Goal: Check status: Check status

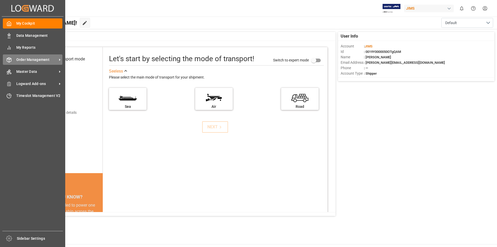
click at [57, 59] on icon at bounding box center [59, 59] width 5 height 5
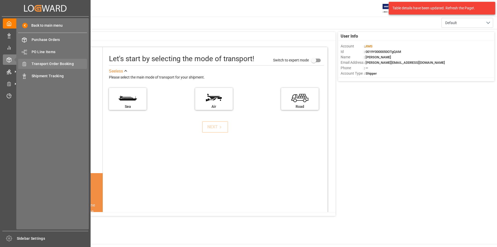
click at [76, 65] on span "Transport Order Booking" at bounding box center [60, 63] width 56 height 5
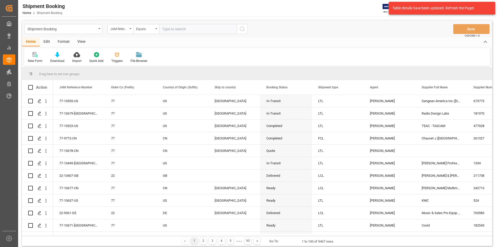
paste input "22-10424-CN"
type input "22-10424-CN"
click at [241, 30] on icon "search button" at bounding box center [242, 29] width 6 height 6
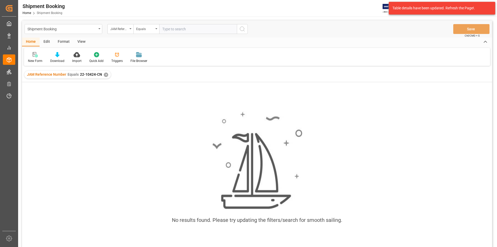
paste input "22-10424-CN"
type input "22-10424-CN"
click at [245, 29] on icon "search button" at bounding box center [242, 29] width 6 height 6
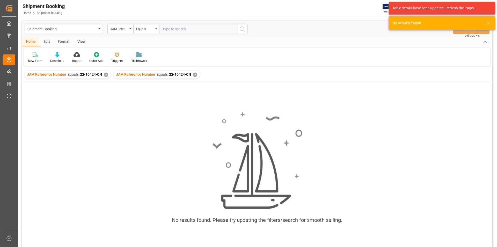
click at [193, 76] on div "✕" at bounding box center [195, 74] width 4 height 4
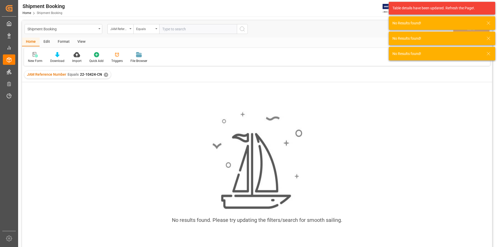
click at [104, 74] on div "✕" at bounding box center [106, 74] width 4 height 4
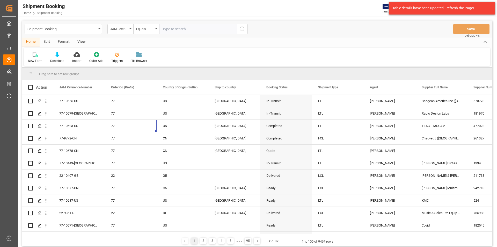
click at [175, 30] on input "text" at bounding box center [198, 29] width 78 height 10
click at [162, 31] on input "text" at bounding box center [198, 29] width 78 height 10
paste input "22-10424-CN"
type input "22-10424-CN"
click at [242, 29] on icon "search button" at bounding box center [242, 29] width 6 height 6
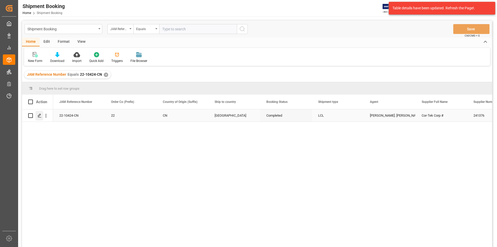
click at [40, 116] on icon "Press SPACE to select this row." at bounding box center [40, 115] width 4 height 4
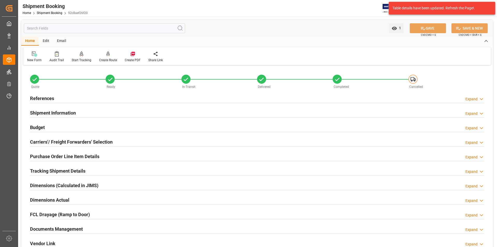
click at [63, 229] on h2 "Documents Management" at bounding box center [56, 228] width 53 height 7
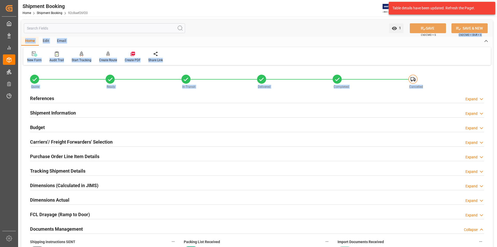
drag, startPoint x: 495, startPoint y: 33, endPoint x: 499, endPoint y: 90, distance: 56.8
click at [497, 90] on html "Created by potrace 1.15, written by [PERSON_NAME] [DATE]-[DATE] Created by potr…" at bounding box center [248, 123] width 497 height 247
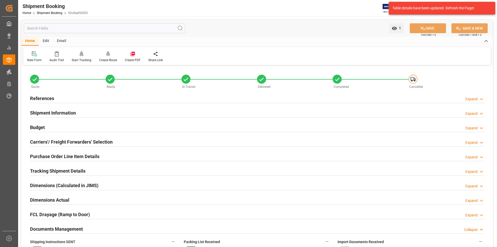
click at [264, 155] on div "Purchase Order Line Item Details Expand" at bounding box center [257, 156] width 454 height 10
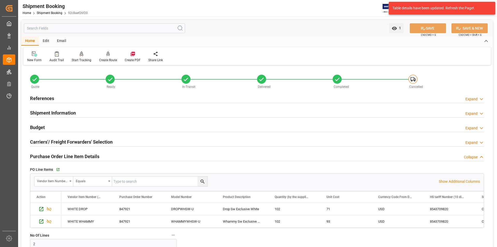
click at [484, 156] on icon at bounding box center [481, 156] width 5 height 5
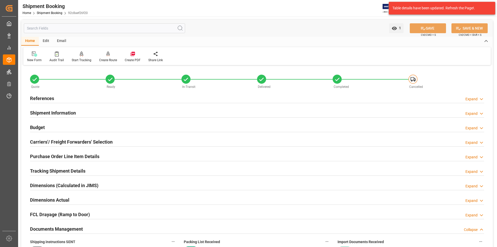
click at [65, 227] on h2 "Documents Management" at bounding box center [56, 228] width 53 height 7
click at [67, 228] on h2 "Documents Management" at bounding box center [56, 228] width 53 height 7
click at [125, 241] on label "Shipping instructions SENT" at bounding box center [103, 241] width 147 height 7
click at [170, 241] on button "Shipping instructions SENT" at bounding box center [173, 241] width 7 height 7
click at [254, 243] on div at bounding box center [248, 123] width 497 height 247
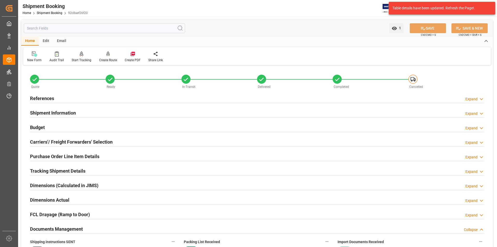
click at [46, 227] on h2 "Documents Management" at bounding box center [56, 228] width 53 height 7
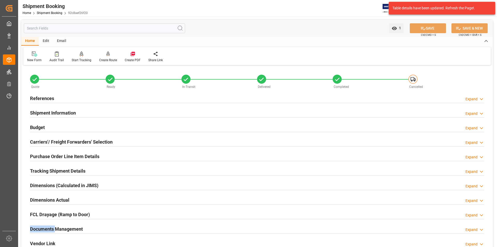
click at [46, 227] on h2 "Documents Management" at bounding box center [56, 228] width 53 height 7
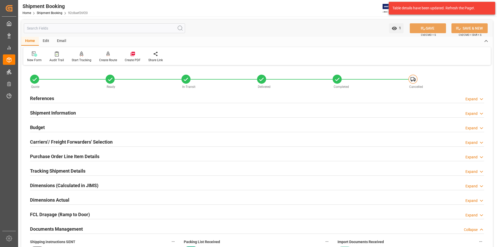
click at [125, 240] on label "Shipping instructions SENT" at bounding box center [103, 241] width 147 height 7
click at [170, 240] on button "Shipping instructions SENT" at bounding box center [173, 241] width 7 height 7
click at [80, 228] on div at bounding box center [248, 123] width 497 height 247
click at [399, 28] on span "1" at bounding box center [399, 28] width 4 height 4
click at [58, 227] on h2 "Documents Management" at bounding box center [56, 228] width 53 height 7
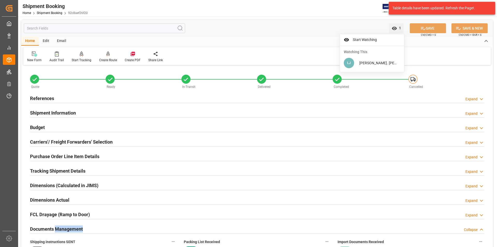
click at [58, 227] on h2 "Documents Management" at bounding box center [56, 228] width 53 height 7
click at [50, 227] on h2 "Documents Management" at bounding box center [56, 228] width 53 height 7
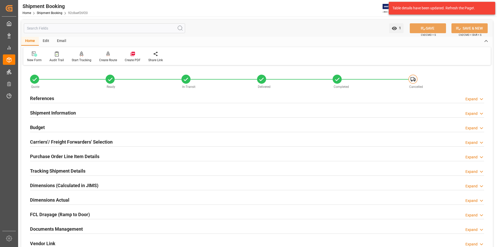
drag, startPoint x: 159, startPoint y: 214, endPoint x: 160, endPoint y: 211, distance: 2.9
click at [160, 213] on div "FCL Drayage (Ramp to Door) Expand" at bounding box center [257, 214] width 454 height 10
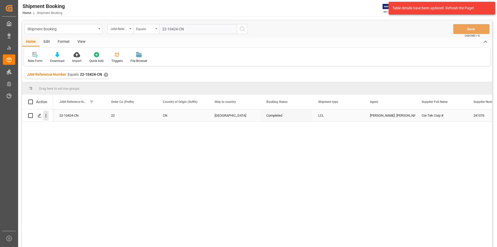
type input "22-10424-CN"
click at [46, 116] on icon "open menu" at bounding box center [46, 116] width 1 height 4
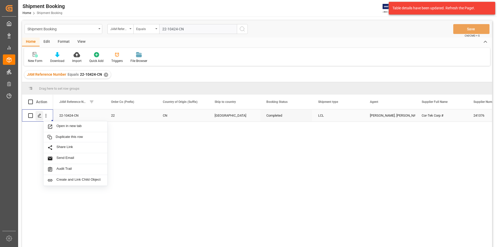
click at [39, 115] on icon "Press SPACE to select this row." at bounding box center [40, 115] width 4 height 4
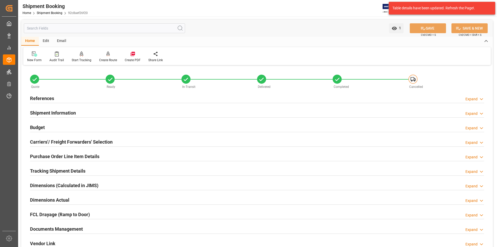
click at [48, 229] on h2 "Documents Management" at bounding box center [56, 228] width 53 height 7
click at [113, 227] on div "Documents Management Collapse" at bounding box center [257, 228] width 454 height 10
click at [79, 229] on h2 "Documents Management" at bounding box center [56, 228] width 53 height 7
drag, startPoint x: 141, startPoint y: 230, endPoint x: 130, endPoint y: 237, distance: 12.7
click at [130, 237] on div "Shipping instructions SENT No" at bounding box center [103, 245] width 154 height 19
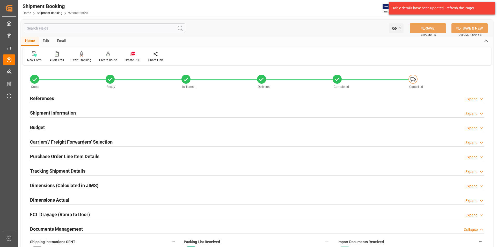
click at [107, 229] on div "Documents Management Collapse" at bounding box center [257, 228] width 454 height 10
click at [107, 228] on div "Documents Management Expand" at bounding box center [257, 228] width 454 height 10
click at [88, 227] on div "Documents Management Collapse" at bounding box center [257, 228] width 454 height 10
click at [80, 229] on h2 "Documents Management" at bounding box center [56, 228] width 53 height 7
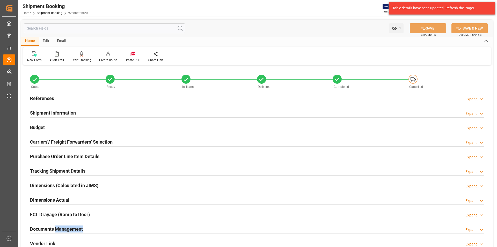
click at [80, 229] on h2 "Documents Management" at bounding box center [56, 228] width 53 height 7
click at [89, 229] on div "Documents Management Expand" at bounding box center [257, 228] width 454 height 10
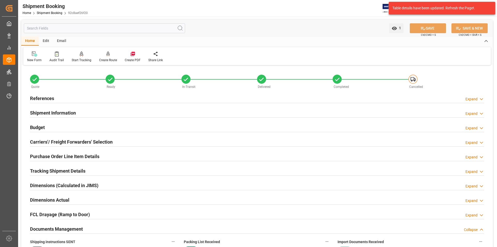
click at [53, 230] on h2 "Documents Management" at bounding box center [56, 228] width 53 height 7
click at [53, 228] on h2 "Documents Management" at bounding box center [56, 228] width 53 height 7
click at [253, 173] on div "Tracking Shipment Details Expand" at bounding box center [257, 170] width 454 height 10
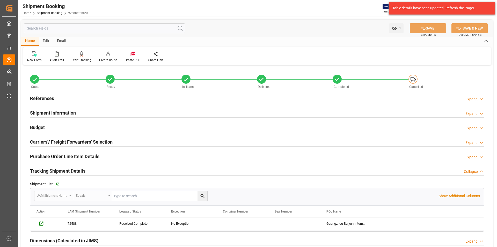
click at [111, 161] on div "Purchase Order Line Item Details Expand" at bounding box center [256, 156] width 461 height 14
click at [481, 240] on icon at bounding box center [481, 240] width 5 height 5
click at [480, 171] on icon at bounding box center [481, 171] width 5 height 5
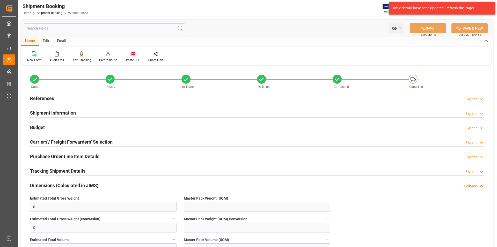
click at [188, 145] on div "Carriers'/ Freight Forwarders' Selection Expand" at bounding box center [257, 141] width 454 height 10
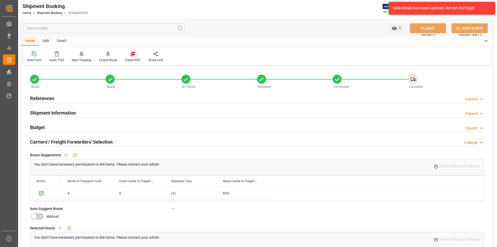
click at [484, 141] on icon at bounding box center [481, 142] width 5 height 5
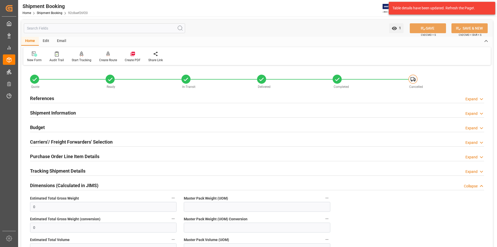
click at [368, 164] on div "Tracking Shipment Details Expand" at bounding box center [256, 171] width 461 height 14
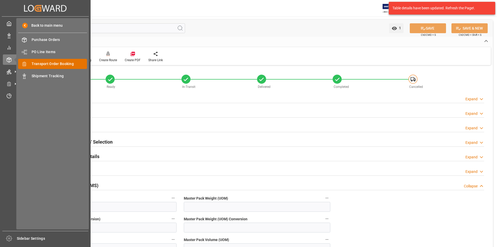
click at [65, 64] on span "Transport Order Booking" at bounding box center [60, 63] width 56 height 5
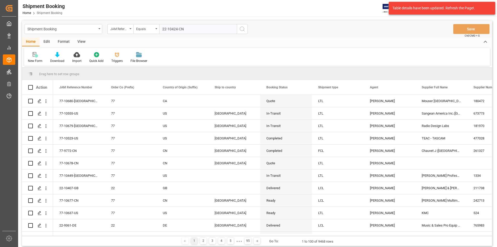
type input "22-10424-CN"
click at [242, 28] on icon "search button" at bounding box center [242, 29] width 6 height 6
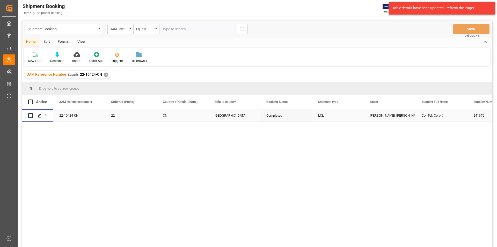
click at [31, 115] on input "Press Space to toggle row selection (unchecked)" at bounding box center [30, 115] width 5 height 5
checkbox input "true"
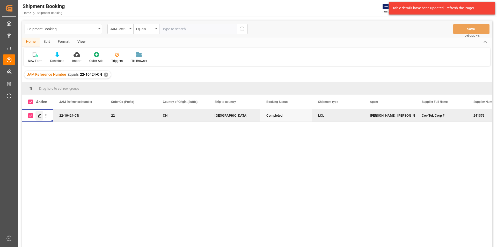
click at [36, 115] on div "Press SPACE to deselect this row." at bounding box center [39, 116] width 8 height 10
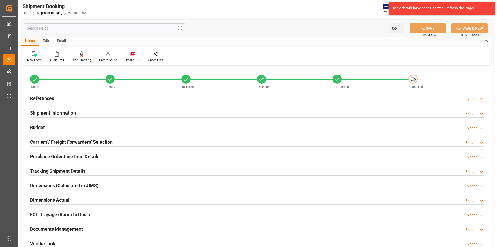
click at [46, 229] on h2 "Documents Management" at bounding box center [56, 228] width 53 height 7
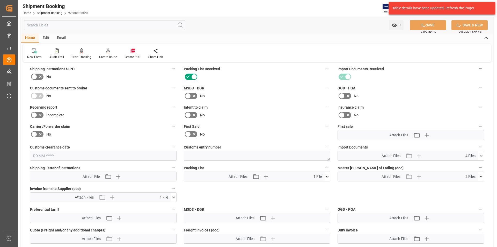
click at [174, 196] on icon at bounding box center [173, 196] width 5 height 5
click at [162, 206] on icon at bounding box center [160, 207] width 4 height 4
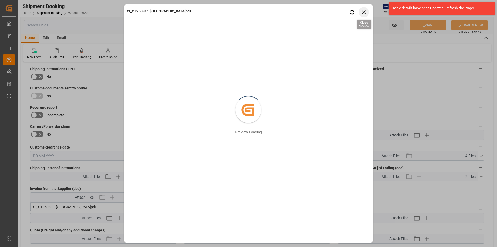
click at [364, 14] on icon "button" at bounding box center [364, 12] width 6 height 6
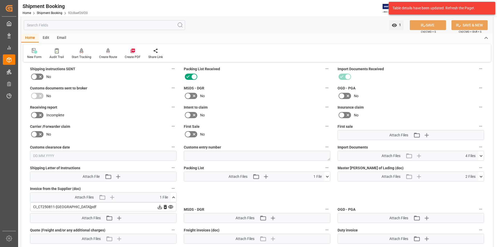
click at [159, 206] on icon at bounding box center [160, 207] width 4 height 4
click at [338, 47] on div "New Form Audit Trail Start Tracking Create Empty Shipment Tracking Create Route…" at bounding box center [256, 53] width 467 height 18
click at [327, 175] on icon at bounding box center [327, 176] width 5 height 5
click at [316, 186] on icon at bounding box center [313, 185] width 5 height 5
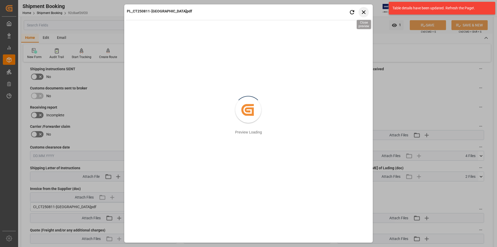
click at [363, 12] on icon "button" at bounding box center [364, 12] width 4 height 4
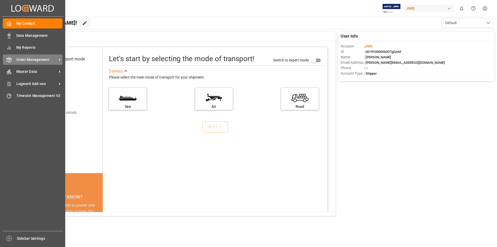
click at [58, 58] on icon at bounding box center [59, 59] width 5 height 5
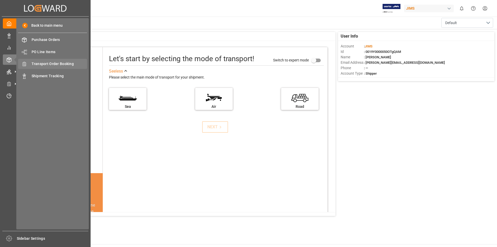
click at [63, 62] on span "Transport Order Booking" at bounding box center [60, 63] width 56 height 5
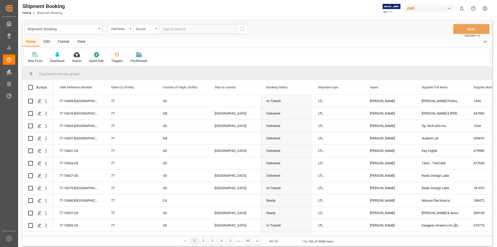
paste input "22-10615-US"
type input "22-10615-US"
click at [241, 30] on icon "search button" at bounding box center [242, 29] width 6 height 6
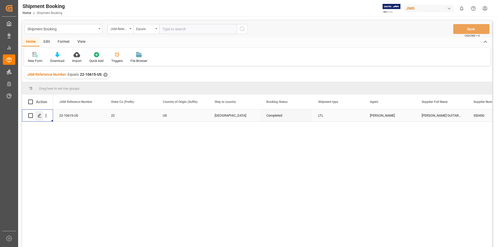
click at [40, 116] on icon "Press SPACE to select this row." at bounding box center [40, 115] width 4 height 4
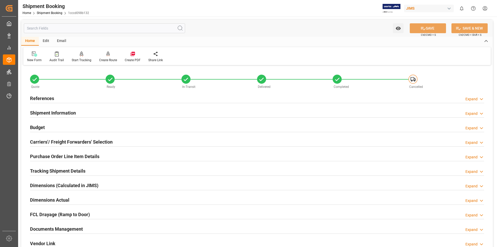
click at [52, 229] on h2 "Documents Management" at bounding box center [56, 228] width 53 height 7
click at [70, 226] on h2 "Documents Management" at bounding box center [56, 228] width 53 height 7
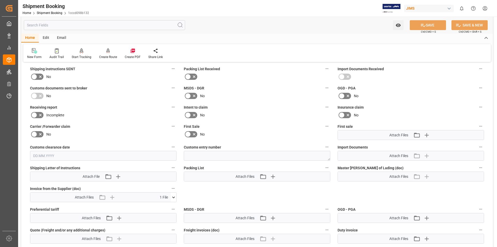
click at [173, 197] on icon at bounding box center [173, 196] width 5 height 5
click at [163, 206] on icon at bounding box center [159, 206] width 5 height 5
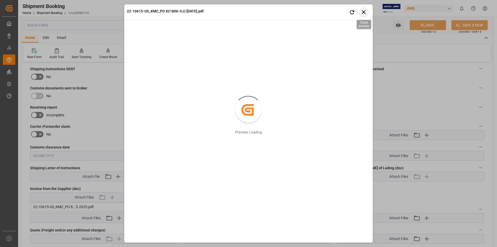
click at [364, 13] on icon "button" at bounding box center [364, 12] width 6 height 6
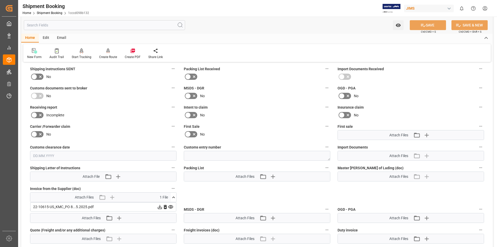
click at [160, 207] on icon at bounding box center [160, 207] width 4 height 4
